Goal: Task Accomplishment & Management: Complete application form

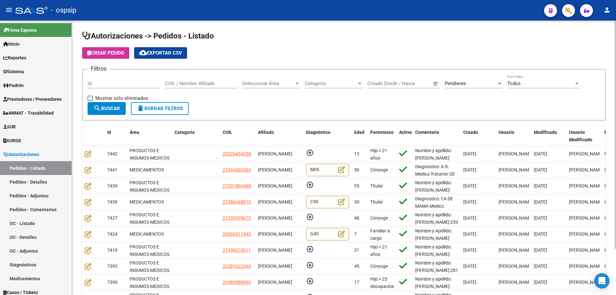
click at [172, 87] on div "CUIL / Nombre Afiliado" at bounding box center [201, 81] width 72 height 14
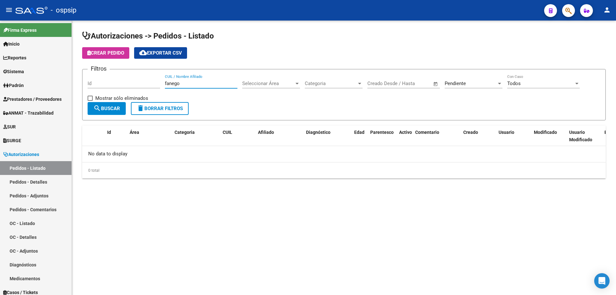
type input "fanego"
click at [478, 82] on div "Pendiente" at bounding box center [470, 83] width 52 height 6
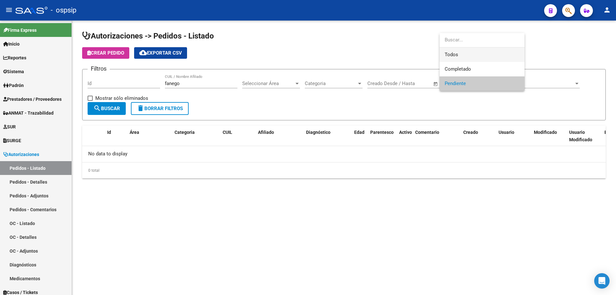
click at [462, 54] on span "Todos" at bounding box center [481, 54] width 75 height 14
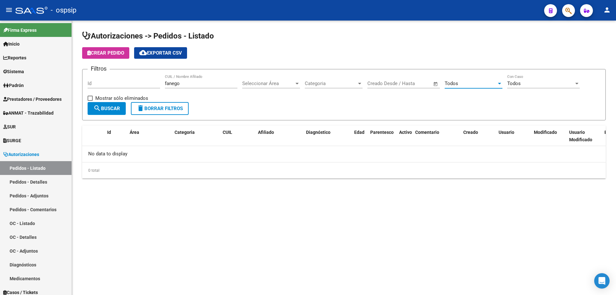
click at [108, 109] on span "search Buscar" at bounding box center [106, 108] width 27 height 6
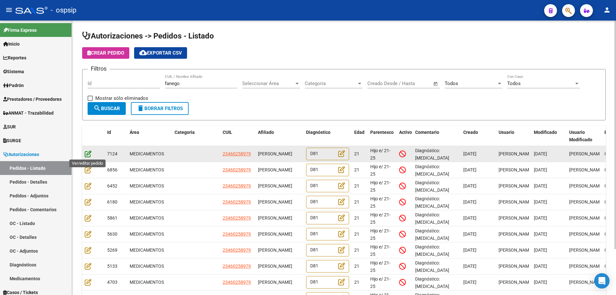
click at [86, 154] on icon at bounding box center [88, 153] width 7 height 7
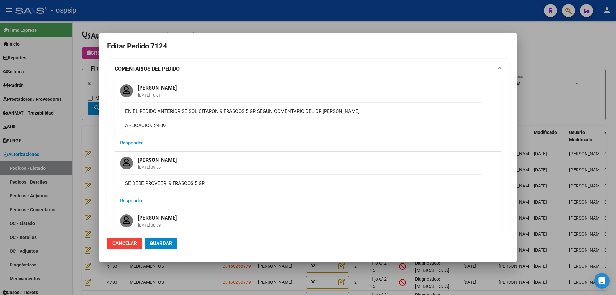
type input "Capital Federal, [STREET_ADDRESS]"
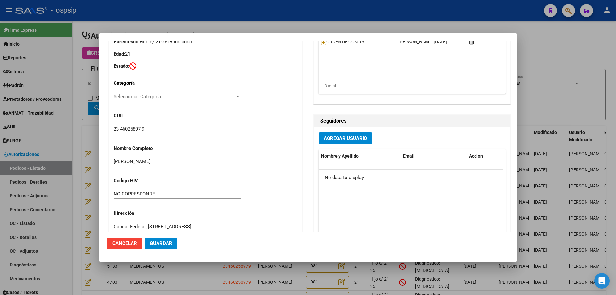
scroll to position [385, 0]
drag, startPoint x: 141, startPoint y: 128, endPoint x: 120, endPoint y: 128, distance: 20.8
click at [120, 128] on input "23-46025897-9" at bounding box center [176, 129] width 127 height 6
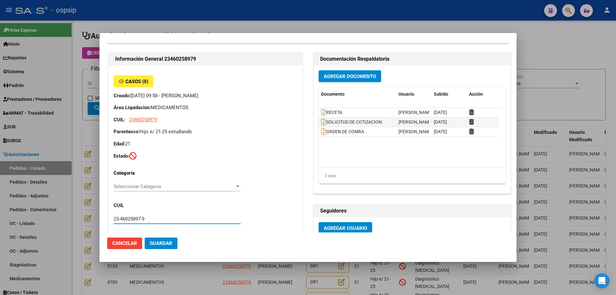
scroll to position [289, 0]
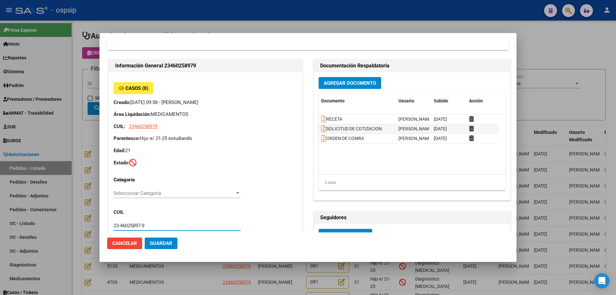
click at [444, 23] on div at bounding box center [308, 147] width 616 height 295
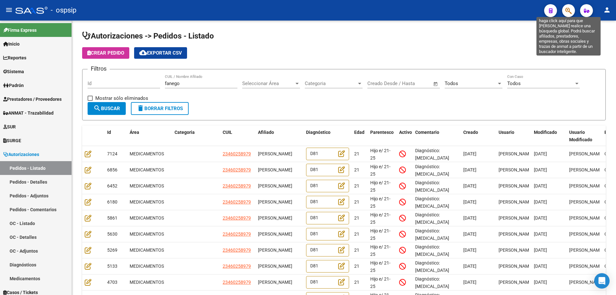
click at [566, 13] on icon "button" at bounding box center [568, 10] width 6 height 7
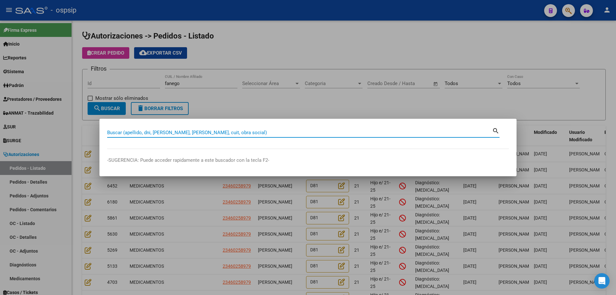
click at [159, 134] on input "Buscar (apellido, dni, [PERSON_NAME], [PERSON_NAME], cuit, obra social)" at bounding box center [299, 133] width 385 height 6
paste input "46025897"
type input "46025897"
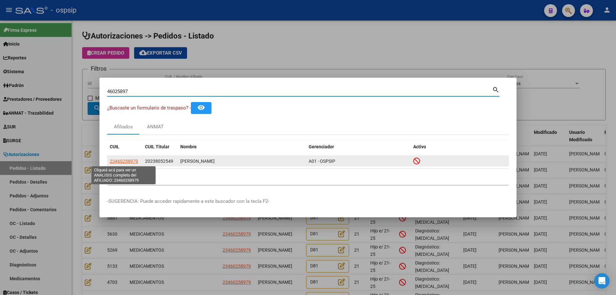
click at [119, 161] on span "23460258979" at bounding box center [124, 160] width 28 height 5
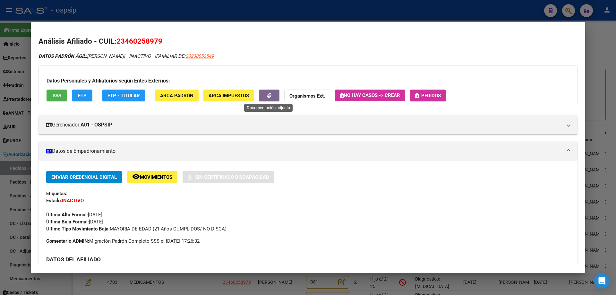
click at [269, 96] on icon "button" at bounding box center [269, 95] width 4 height 5
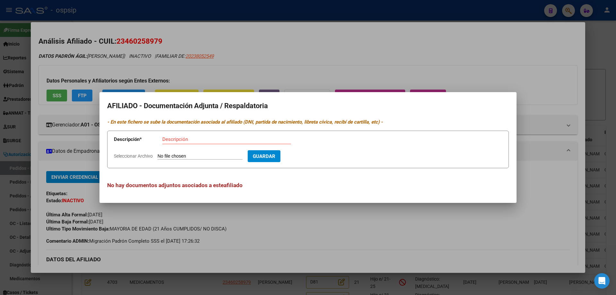
click at [313, 49] on div at bounding box center [308, 147] width 616 height 295
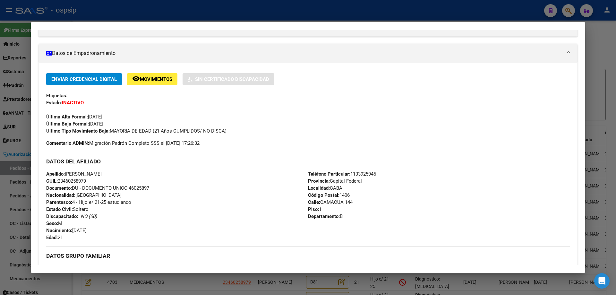
scroll to position [96, 0]
